Goal: Task Accomplishment & Management: Complete application form

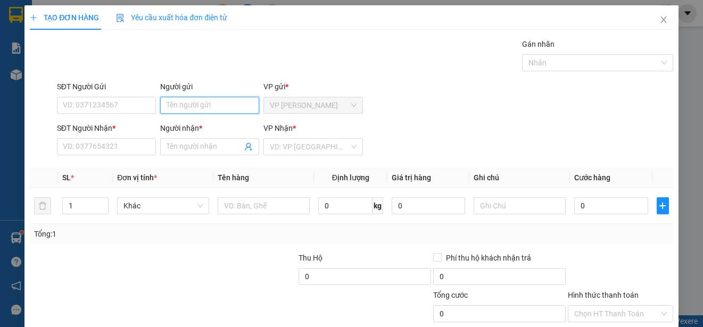
click at [220, 105] on input "Người gửi" at bounding box center [209, 105] width 99 height 17
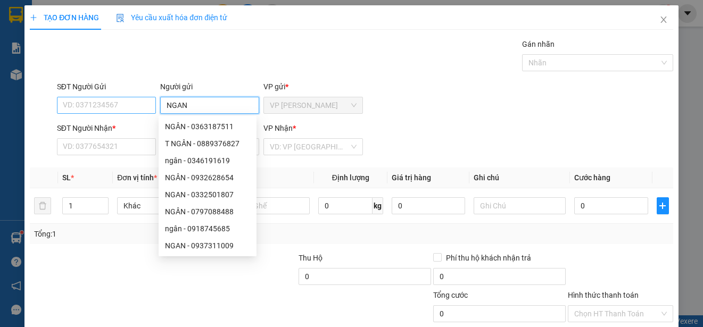
type input "NGAN"
click at [125, 106] on input "SĐT Người Gửi" at bounding box center [106, 105] width 99 height 17
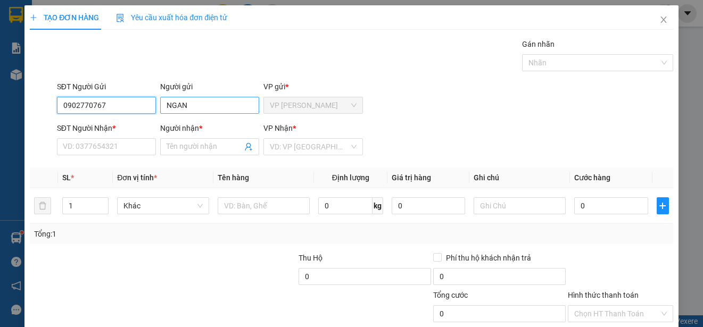
type input "0902770767"
click at [213, 106] on input "NGAN" at bounding box center [209, 105] width 99 height 17
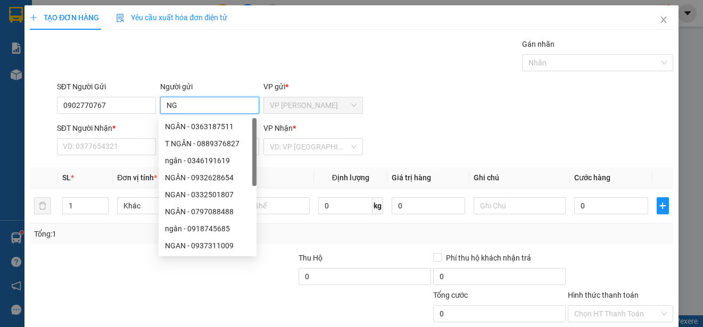
type input "N"
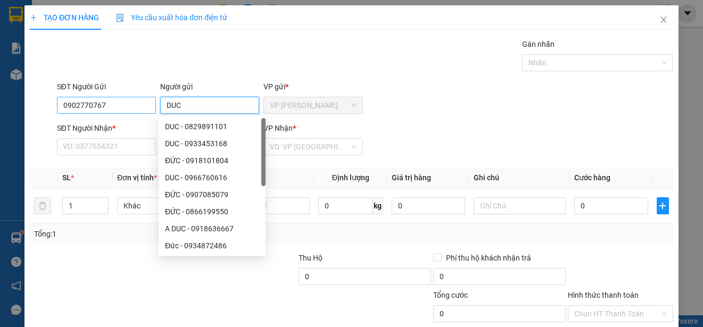
type input "DUC"
click at [144, 105] on input "0902770767" at bounding box center [106, 105] width 99 height 17
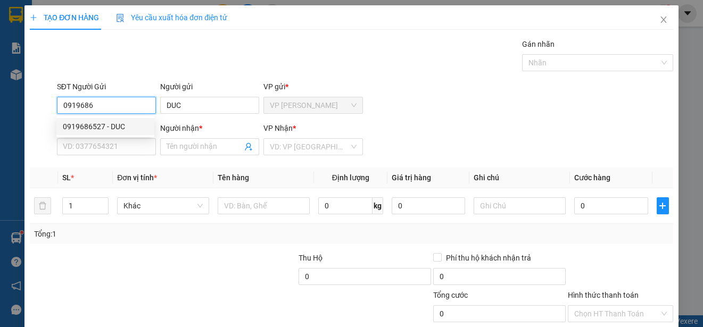
click at [115, 122] on div "0919686527 - DUC" at bounding box center [105, 127] width 85 height 12
type input "0919686527"
type input "0902770767"
type input "NGAN"
type input "30.000"
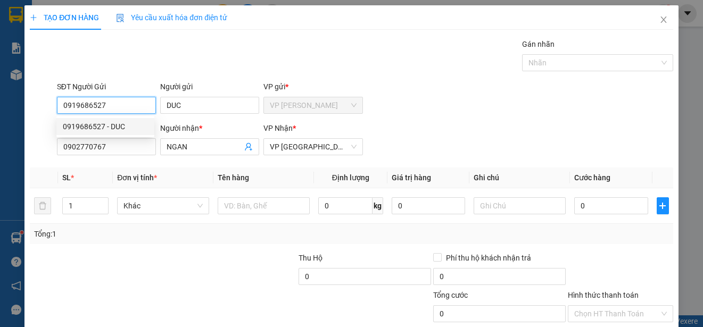
type input "30.000"
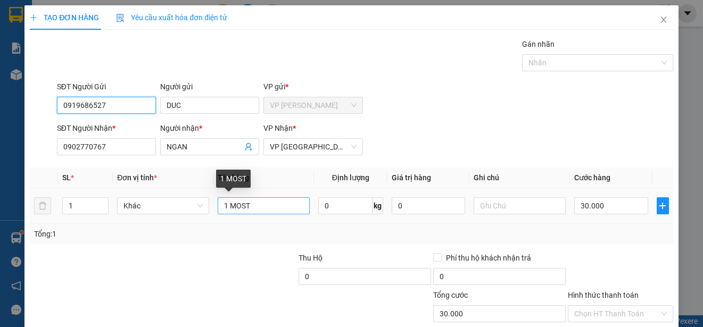
type input "0919686527"
click at [264, 204] on input "1 MOST" at bounding box center [264, 205] width 92 height 17
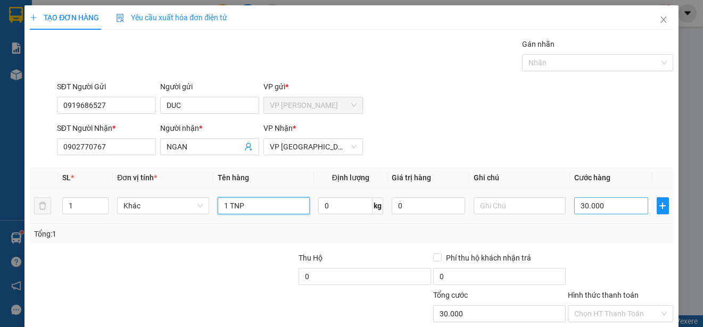
type input "1 TNP"
click at [574, 207] on input "30.000" at bounding box center [611, 205] width 74 height 17
type input "0"
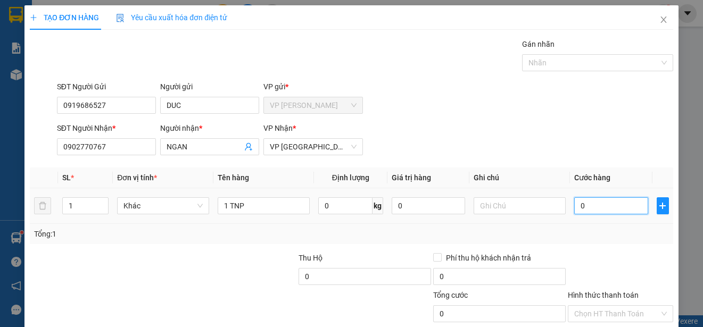
click at [574, 206] on input "0" at bounding box center [611, 205] width 74 height 17
type input "20"
type input "250"
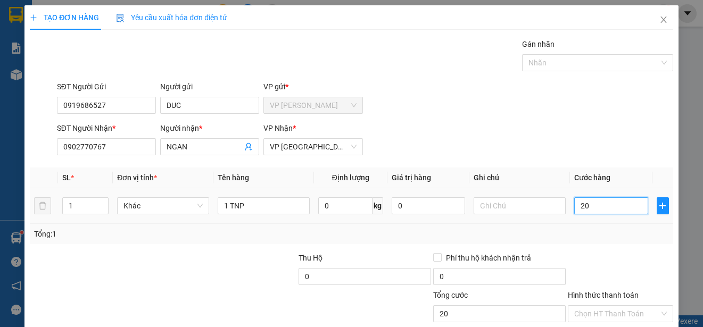
type input "250"
type input "2.500"
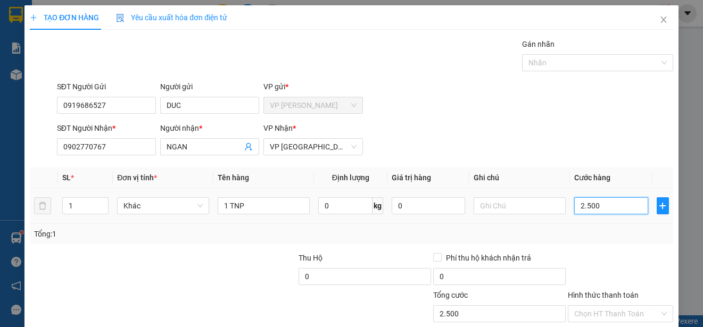
type input "25.000"
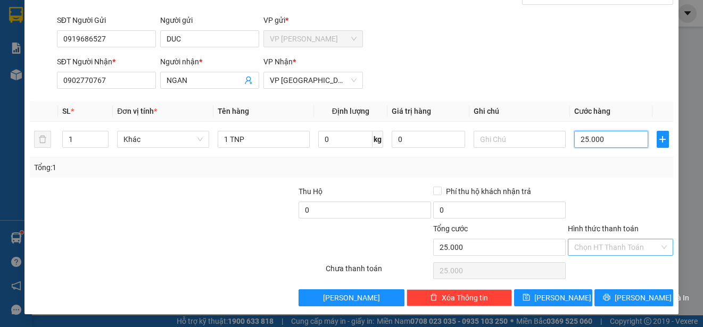
type input "25.000"
click at [644, 248] on input "Hình thức thanh toán" at bounding box center [616, 247] width 85 height 16
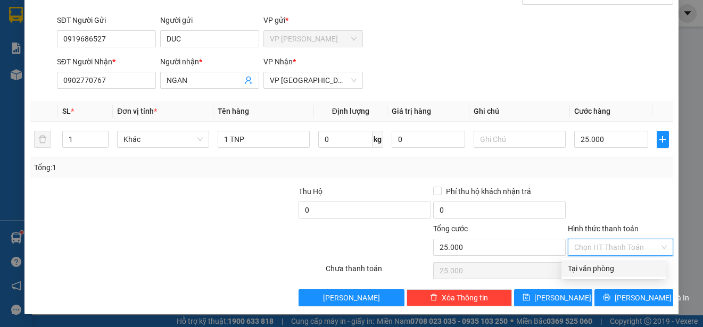
click at [636, 267] on div "Tại văn phòng" at bounding box center [612, 269] width 91 height 12
type input "0"
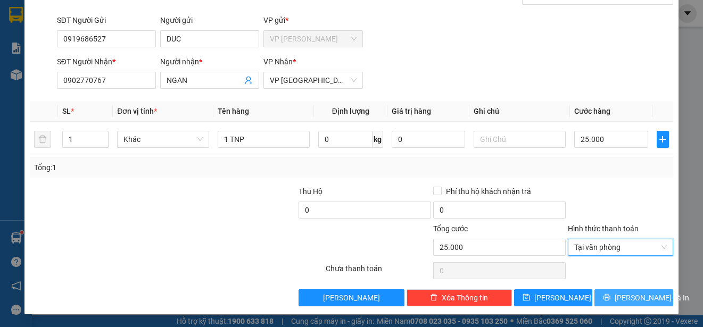
click at [644, 295] on span "[PERSON_NAME] và In" at bounding box center [651, 298] width 74 height 12
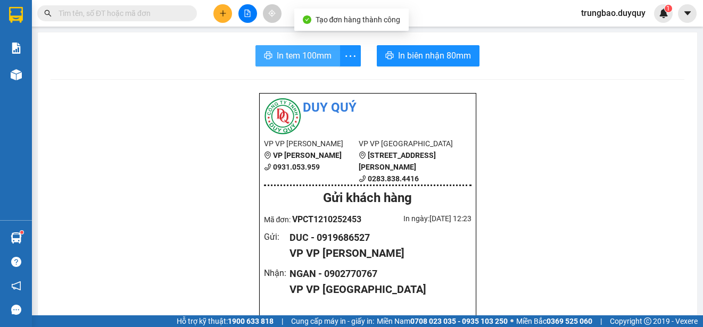
click at [302, 61] on span "In tem 100mm" at bounding box center [304, 55] width 55 height 13
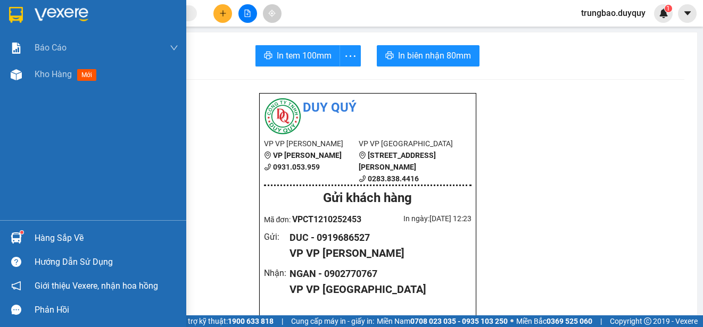
click at [19, 11] on img at bounding box center [16, 15] width 14 height 16
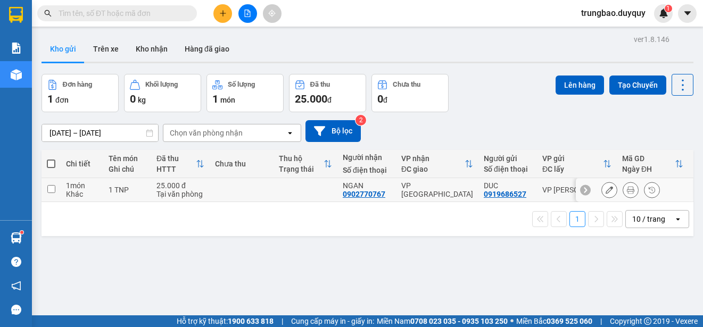
click at [52, 188] on input "checkbox" at bounding box center [51, 189] width 8 height 8
checkbox input "true"
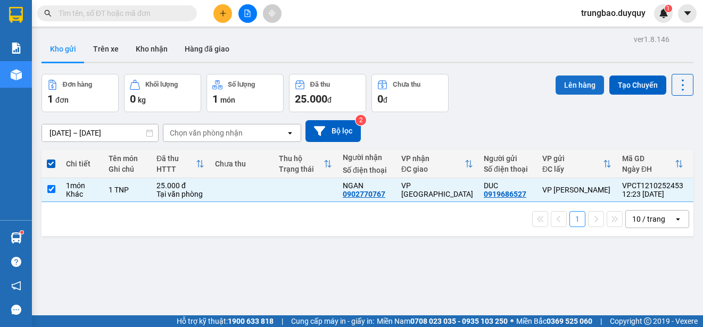
click at [577, 91] on button "Lên hàng" at bounding box center [579, 85] width 48 height 19
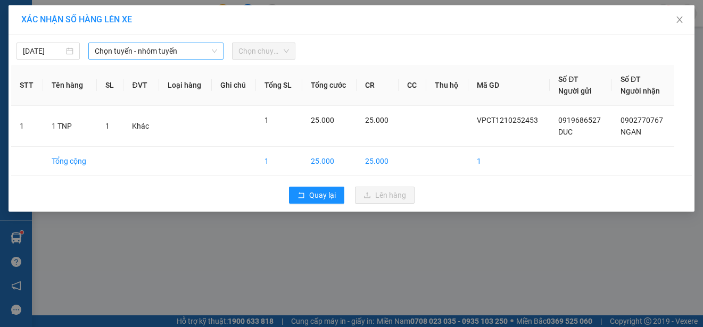
click at [159, 50] on span "Chọn tuyến - nhóm tuyến" at bounding box center [156, 51] width 122 height 16
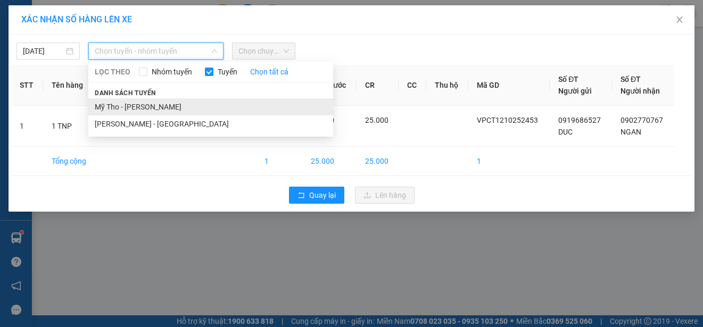
click at [193, 105] on li "Mỹ Tho - [PERSON_NAME]" at bounding box center [210, 106] width 245 height 17
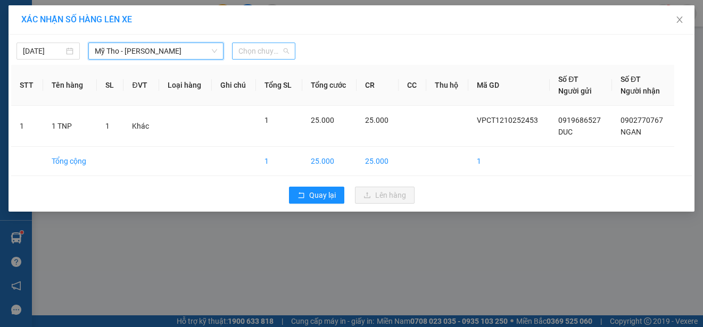
click at [280, 51] on span "Chọn chuyến" at bounding box center [263, 51] width 51 height 16
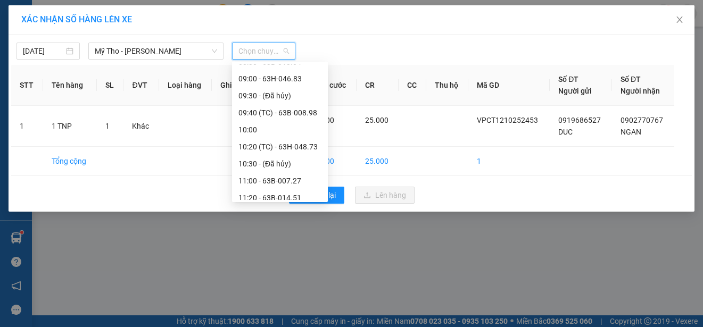
scroll to position [319, 0]
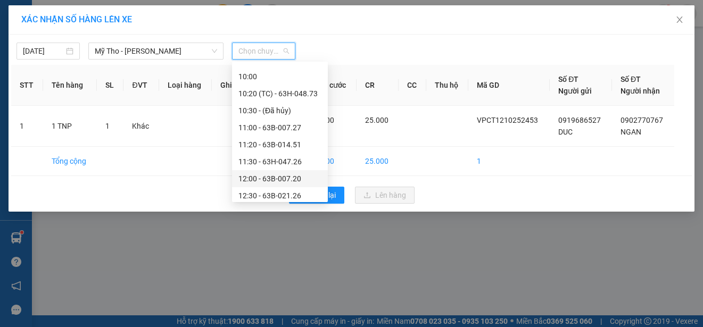
click at [304, 175] on div "12:00 - 63B-007.20" at bounding box center [279, 179] width 83 height 12
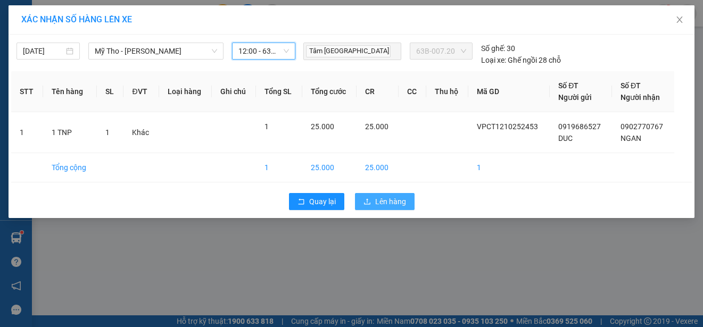
click at [392, 203] on span "Lên hàng" at bounding box center [390, 202] width 31 height 12
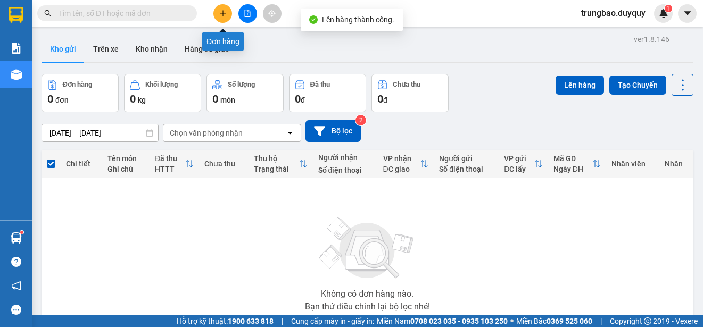
click at [223, 11] on icon "plus" at bounding box center [222, 13] width 1 height 6
